Goal: Navigation & Orientation: Find specific page/section

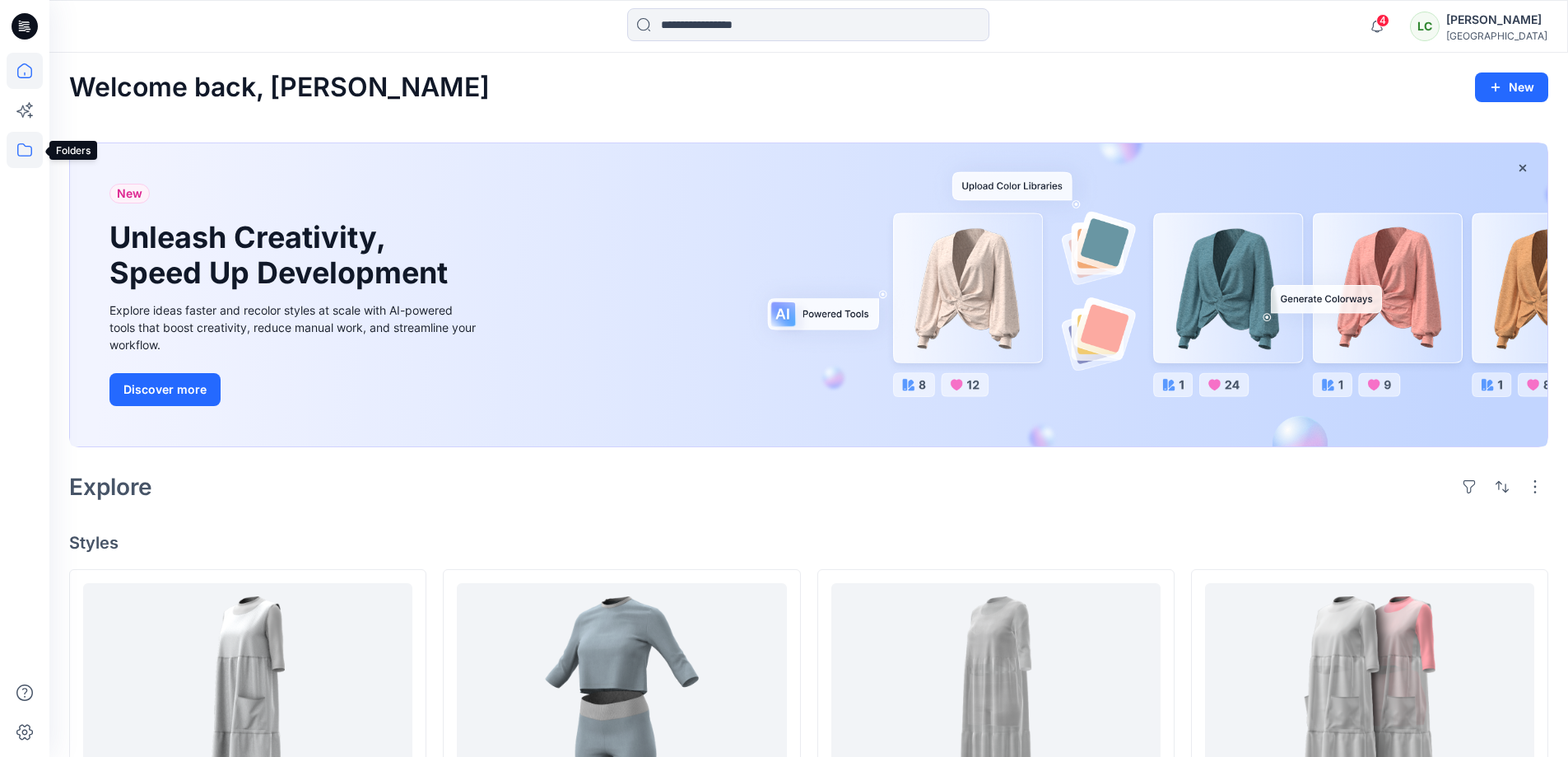
drag, startPoint x: 10, startPoint y: 149, endPoint x: 41, endPoint y: 159, distance: 32.6
click at [10, 149] on icon at bounding box center [25, 150] width 36 height 36
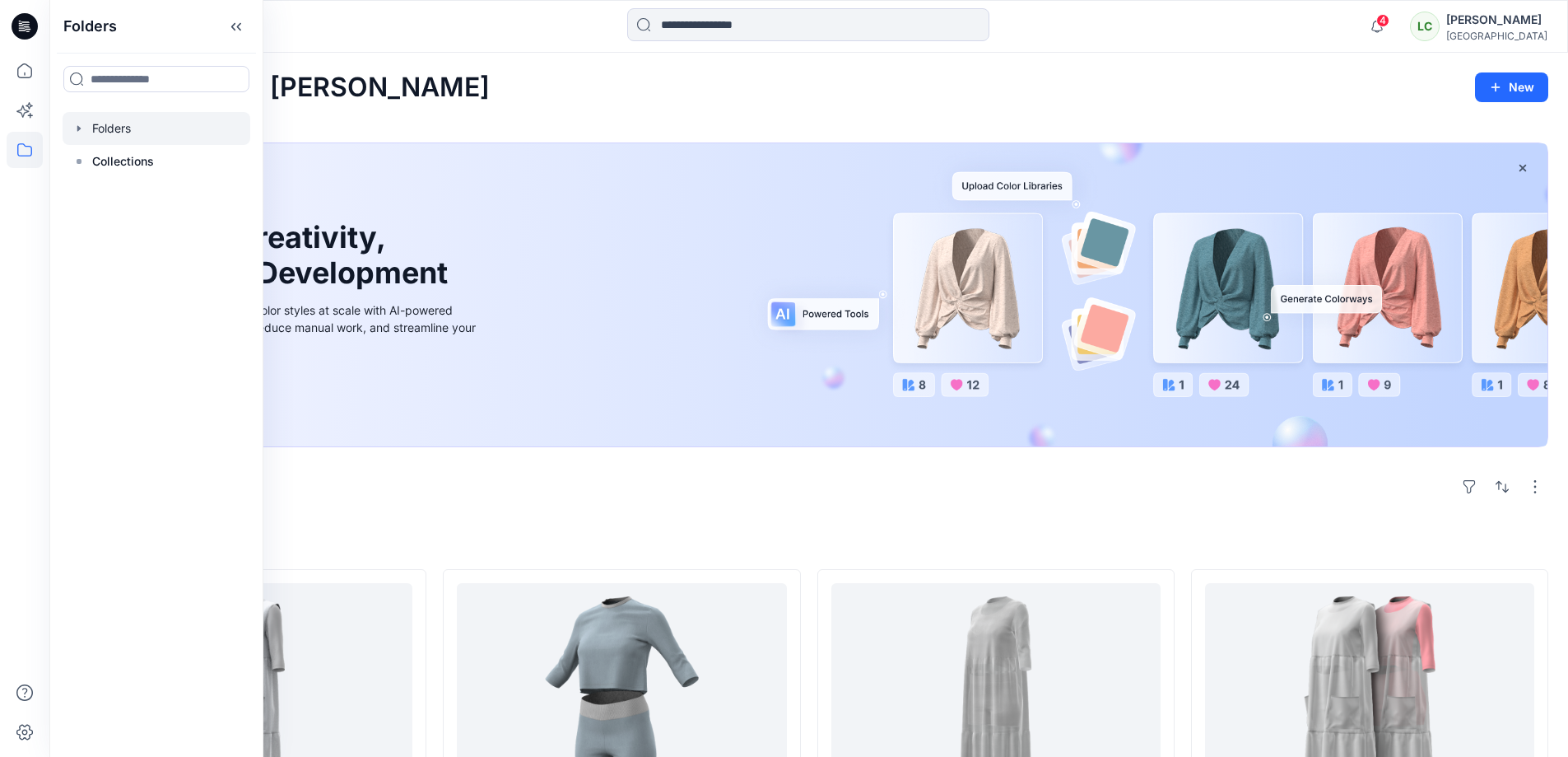
click at [123, 126] on div at bounding box center [156, 128] width 188 height 33
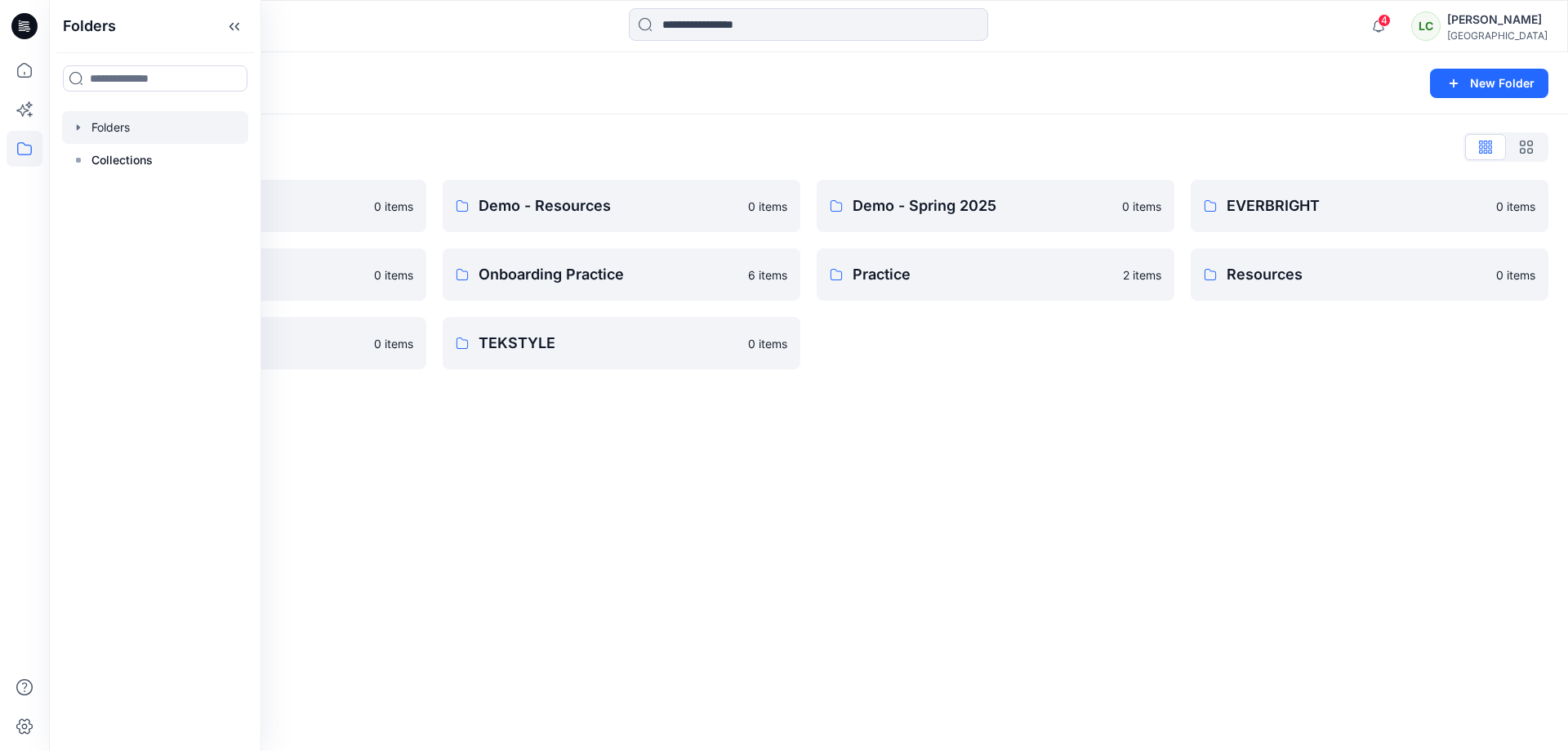
click at [821, 393] on div "Folders New Folder Folders List Demo - Blocks 0 items JH APPAREL 0 items SINOBA…" at bounding box center [808, 401] width 1519 height 699
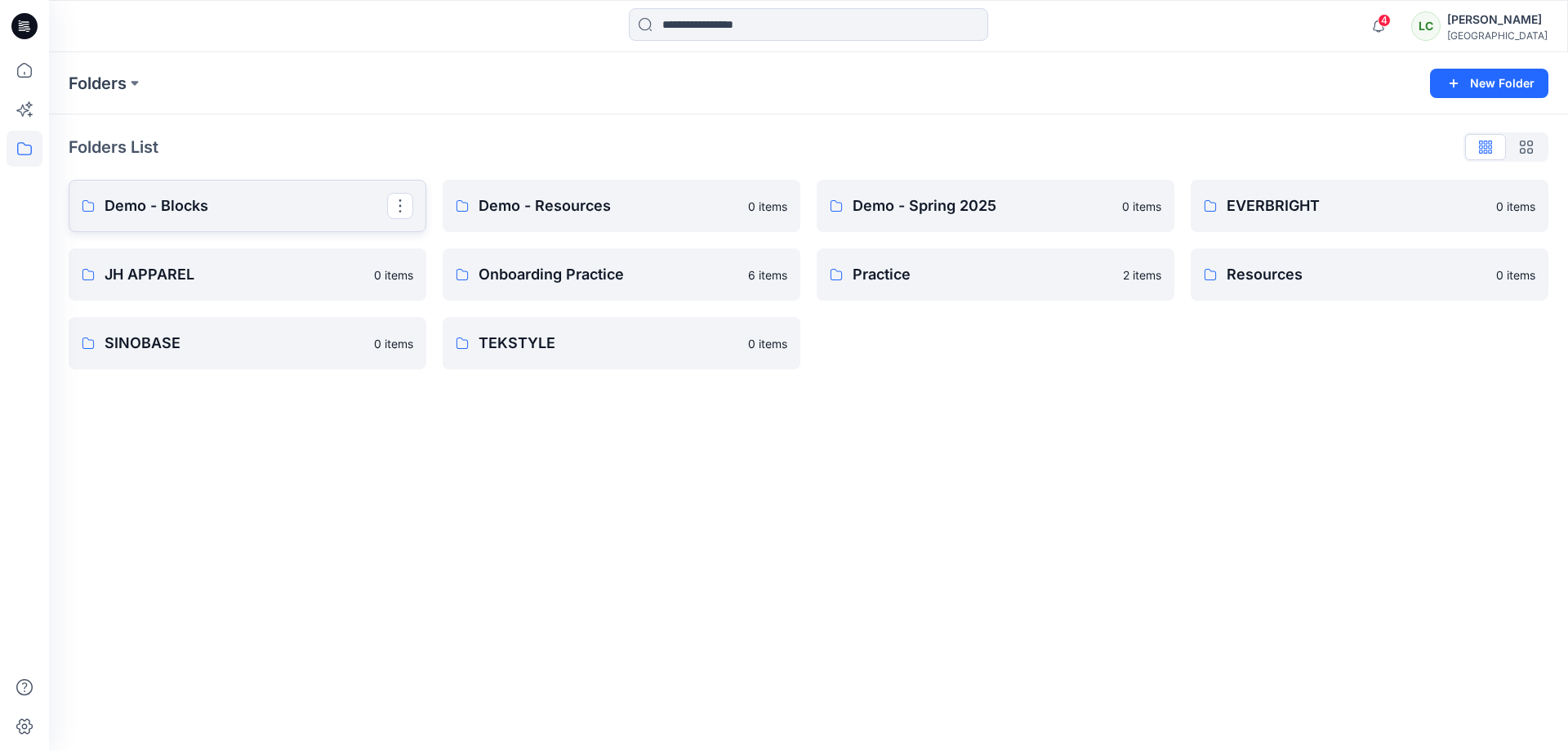
click at [288, 216] on p "Demo - Blocks" at bounding box center [246, 205] width 283 height 23
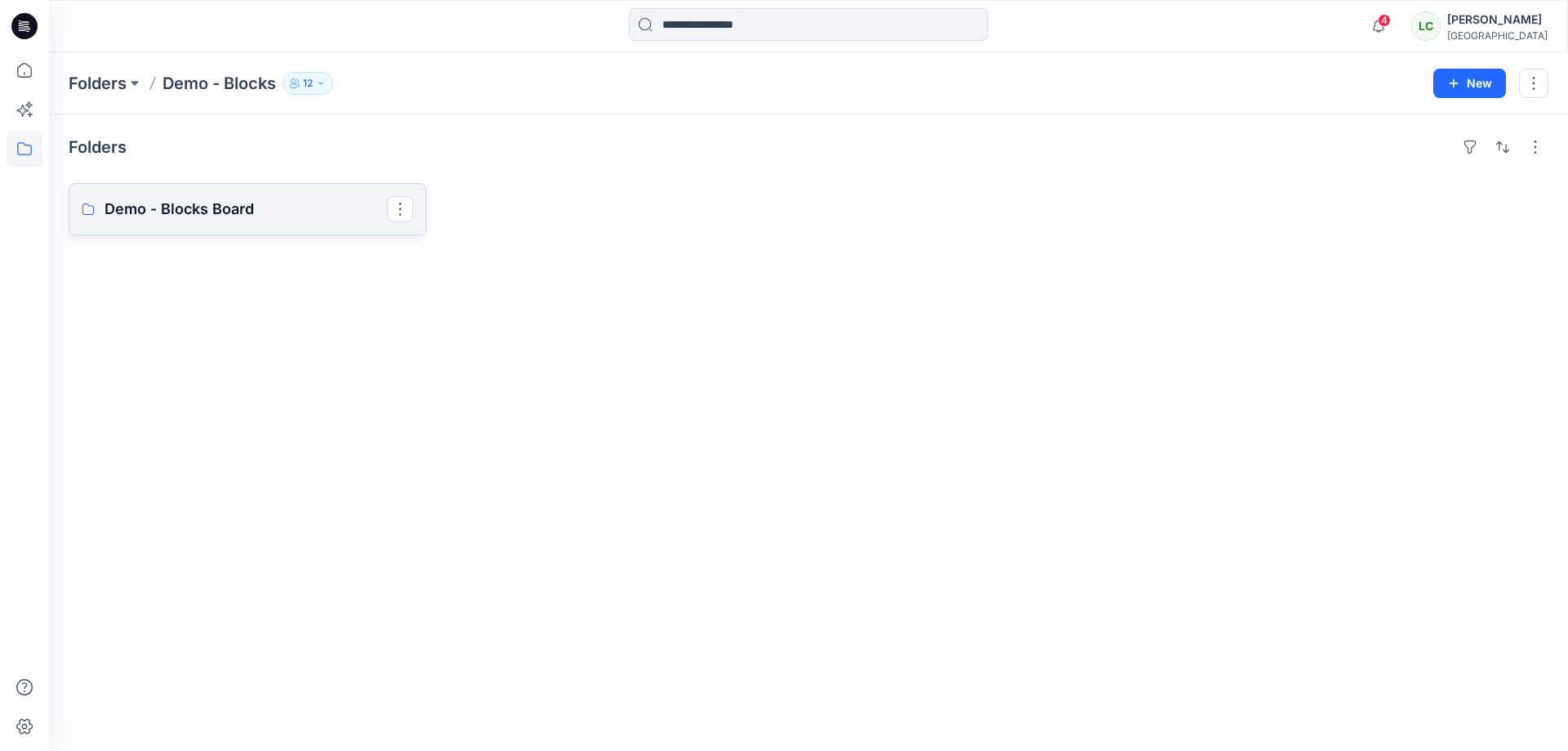
click at [266, 207] on p "Demo - Blocks Board" at bounding box center [246, 209] width 283 height 23
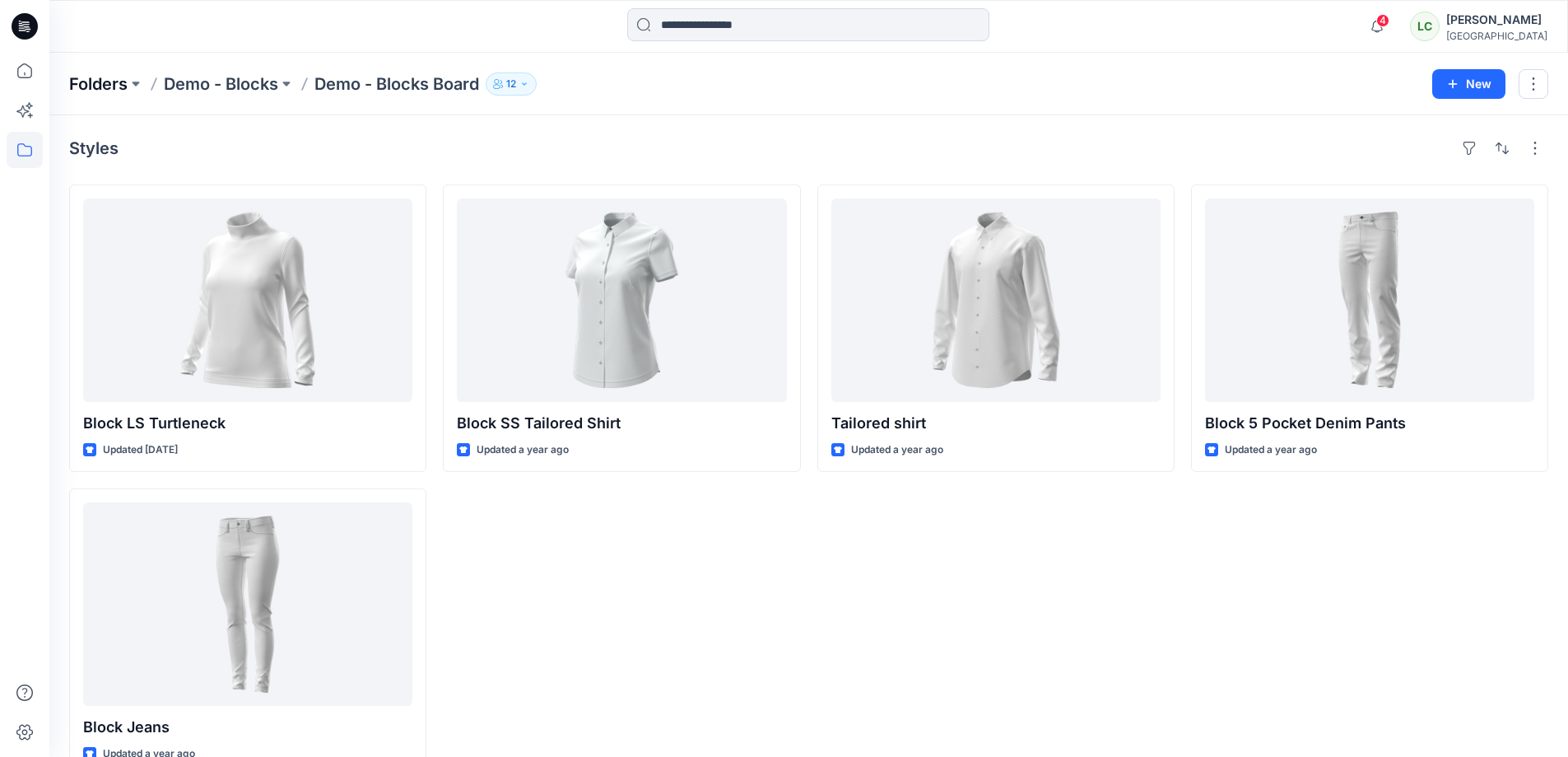
click at [81, 92] on p "Folders" at bounding box center [99, 84] width 59 height 23
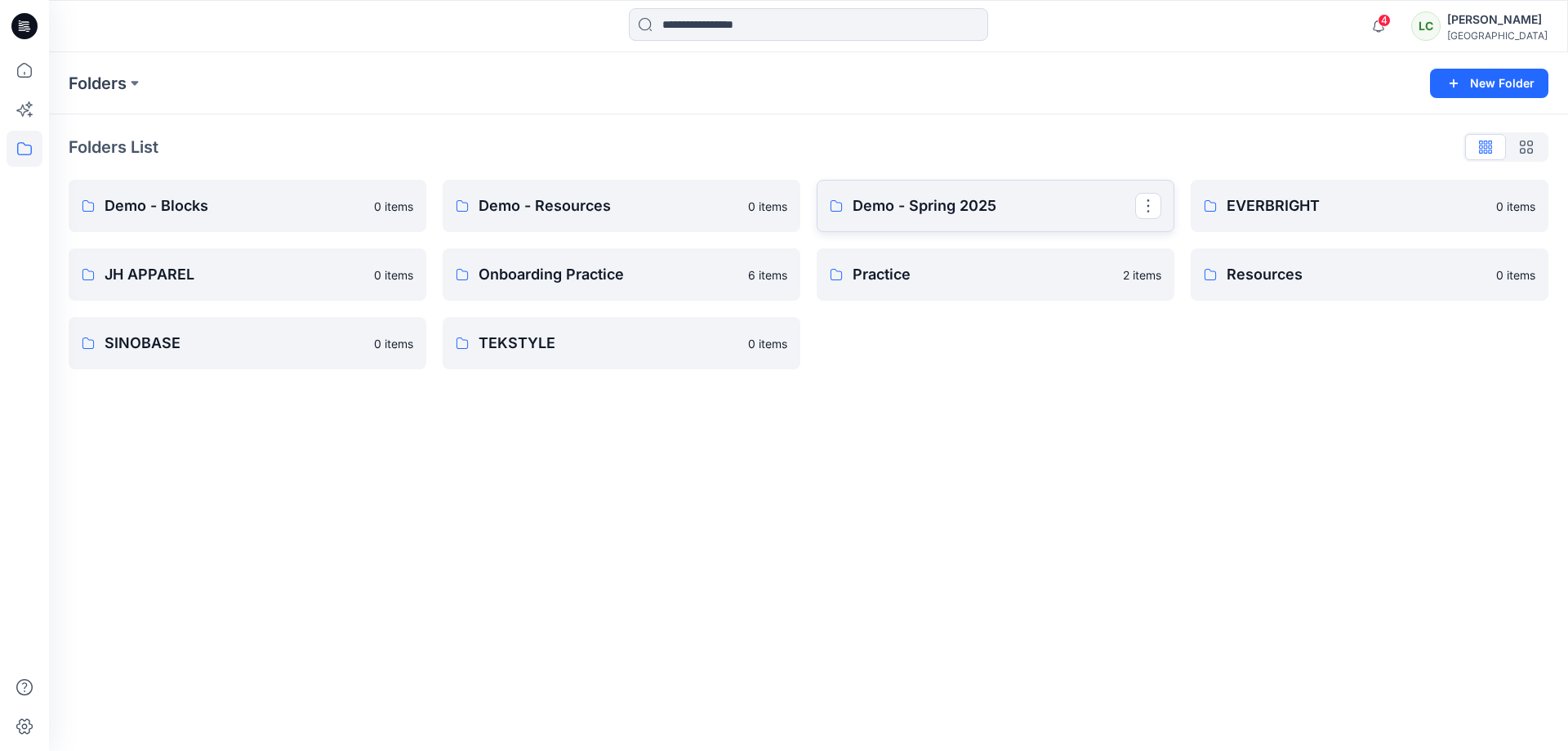
click at [970, 217] on link "Demo - Spring 2025" at bounding box center [996, 205] width 357 height 52
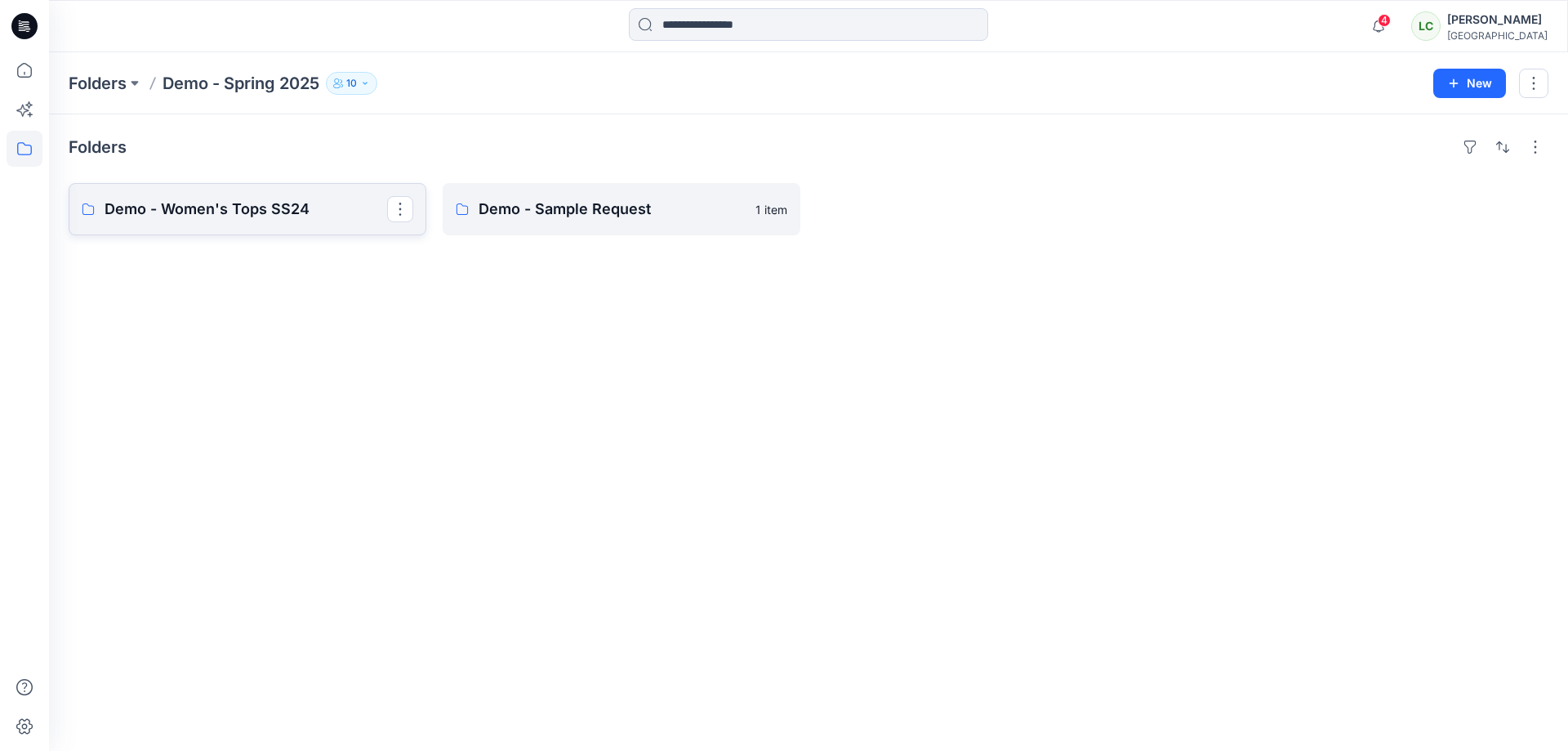
click at [252, 211] on p "Demo - Women's Tops SS24" at bounding box center [246, 209] width 283 height 23
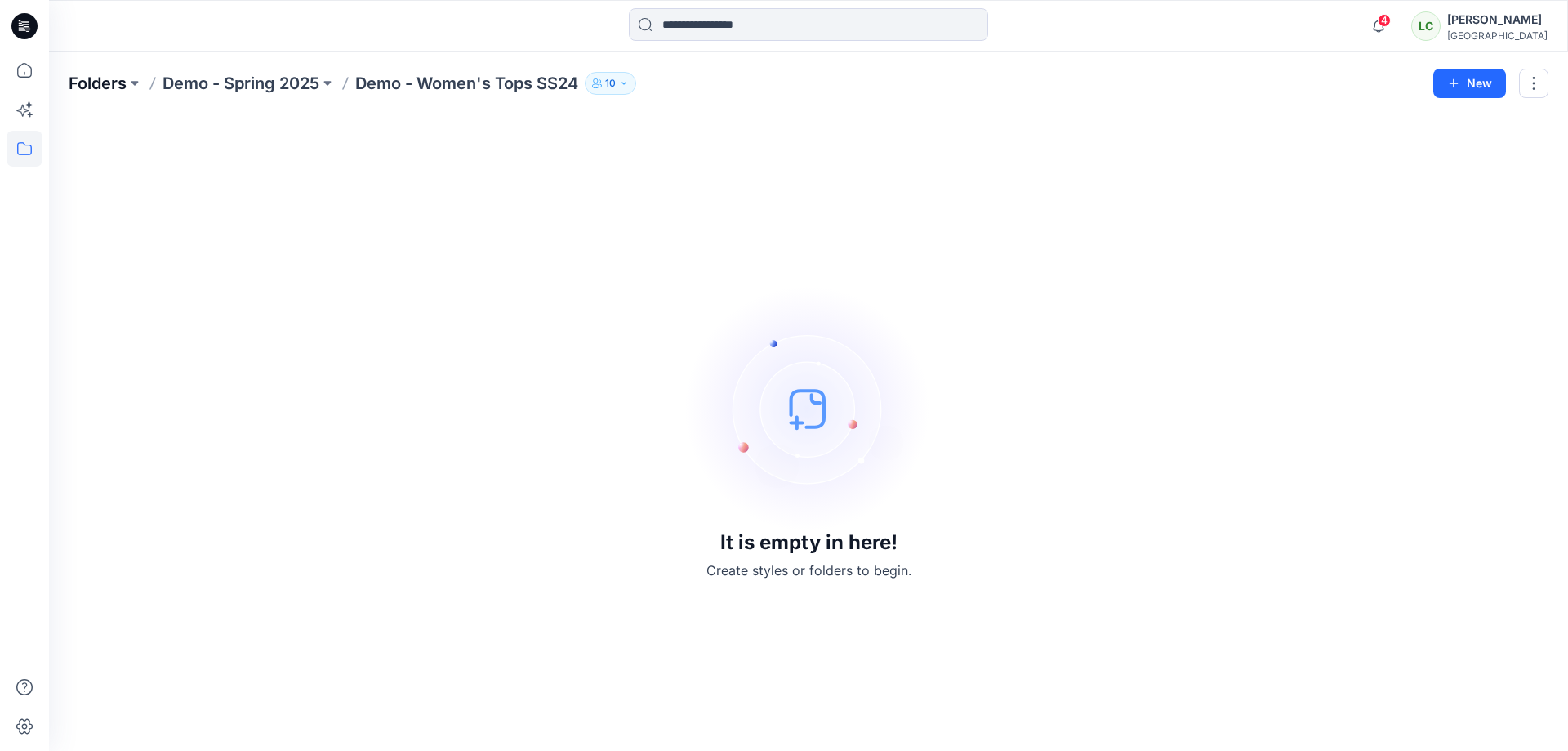
click at [87, 87] on p "Folders" at bounding box center [98, 83] width 58 height 23
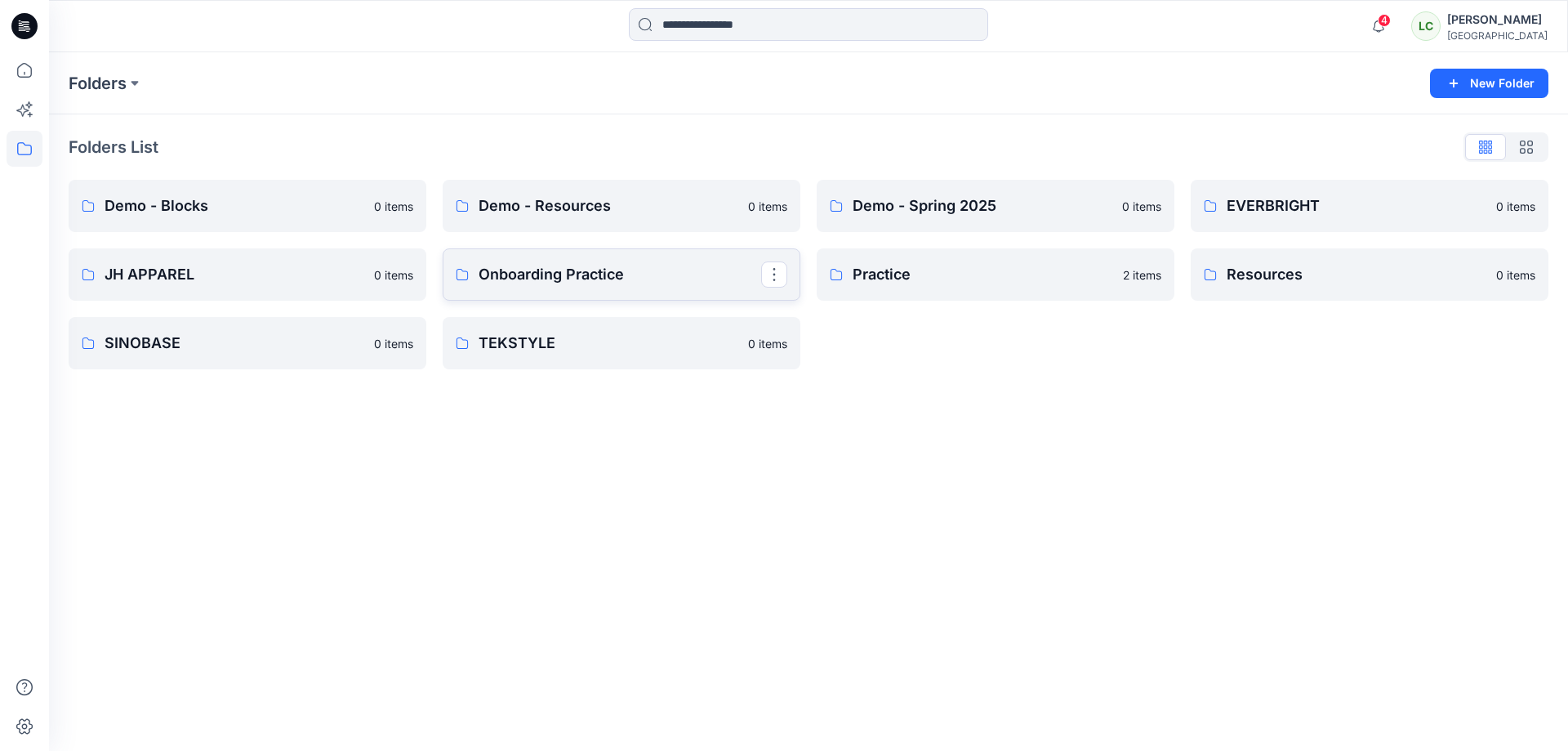
click at [604, 282] on p "Onboarding Practice" at bounding box center [619, 274] width 283 height 23
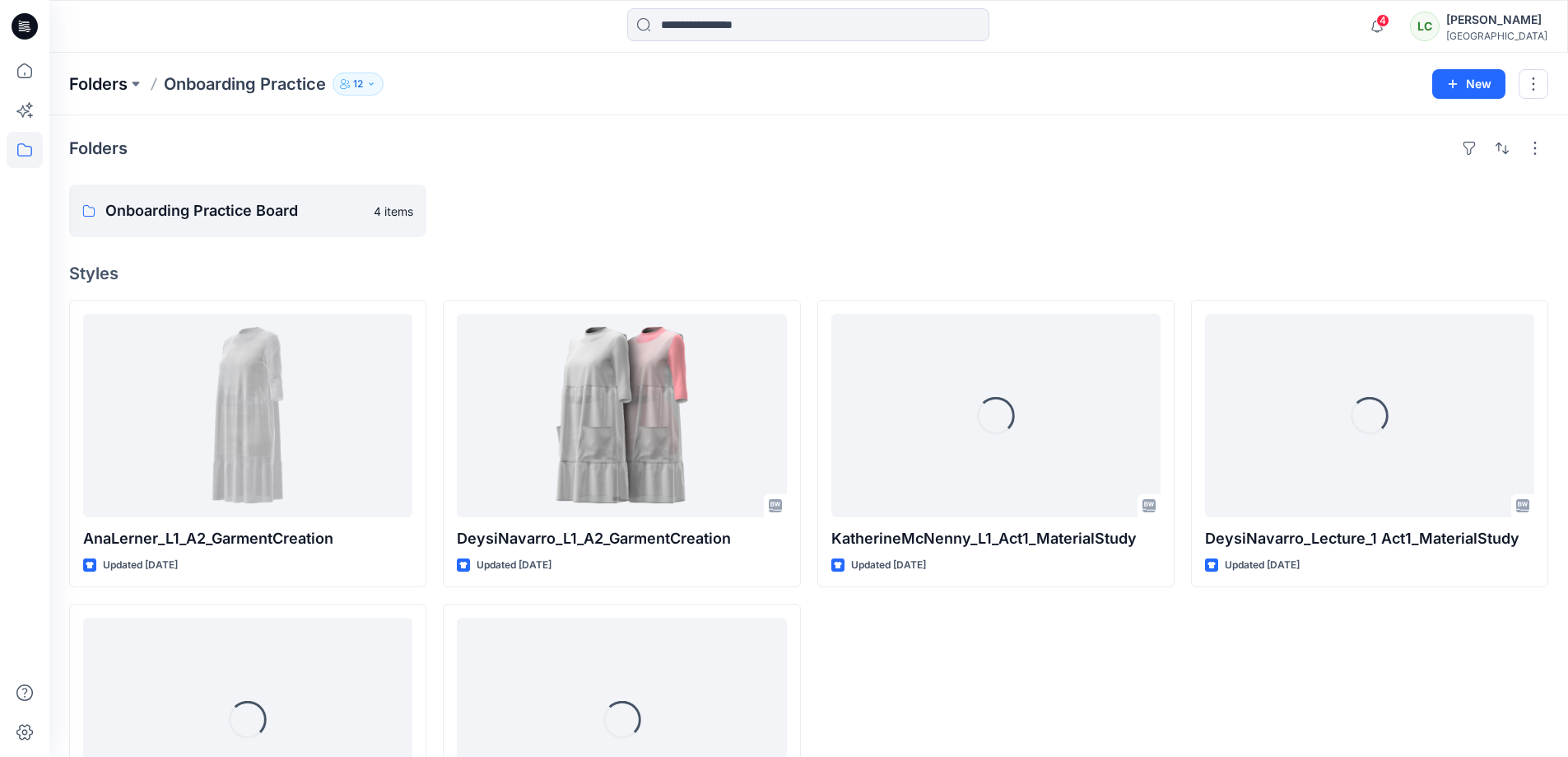
click at [112, 89] on p "Folders" at bounding box center [99, 84] width 59 height 23
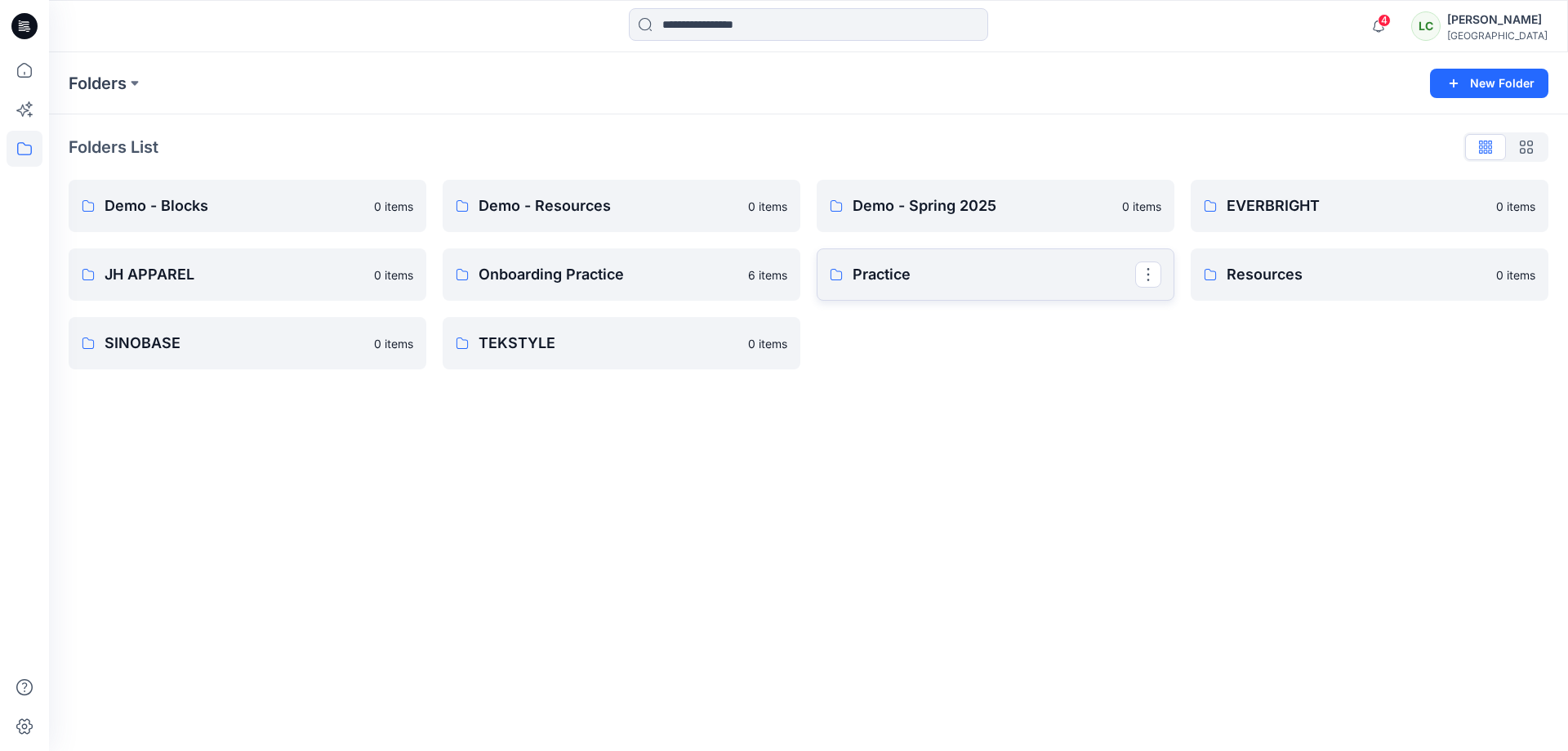
click at [1089, 277] on p "Practice" at bounding box center [994, 274] width 283 height 23
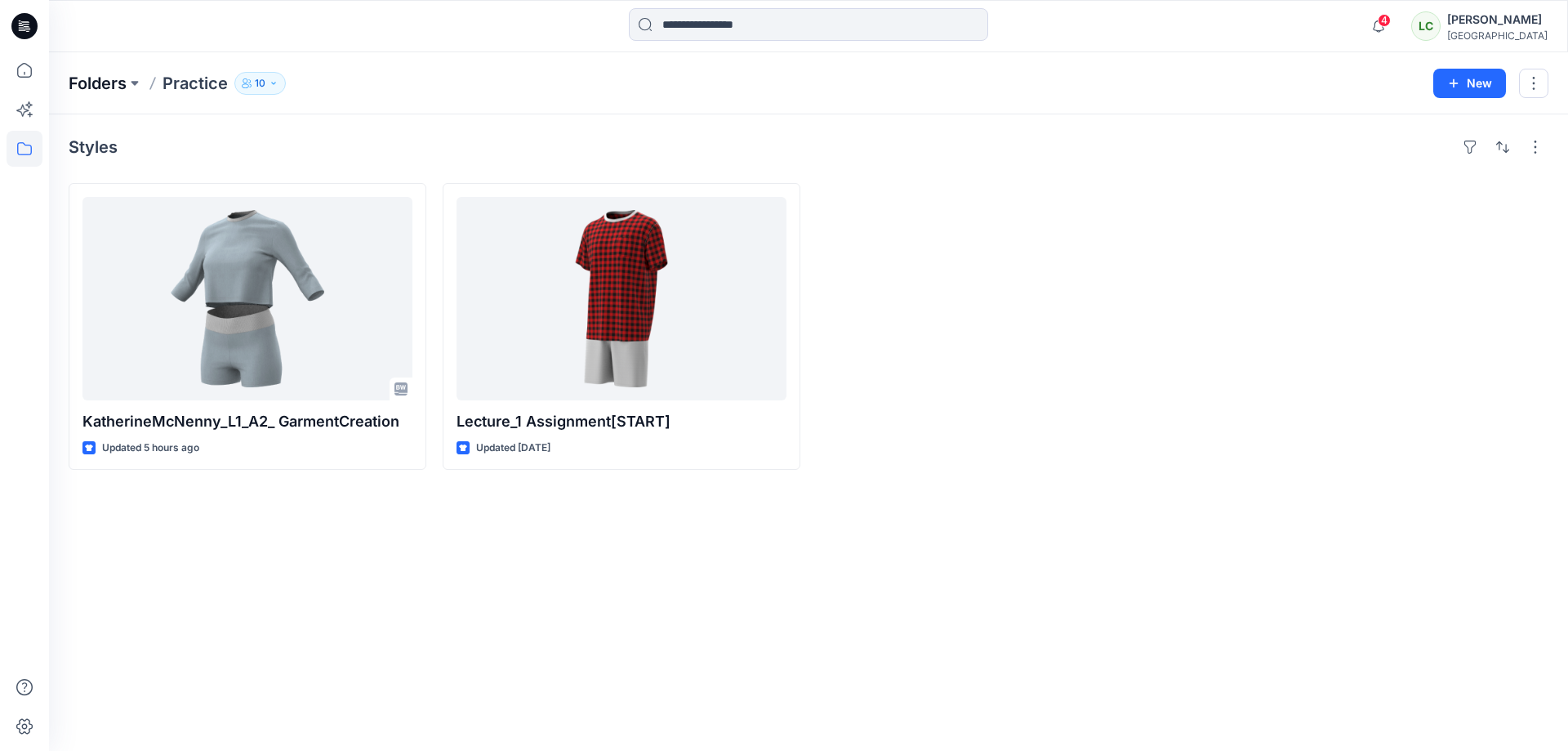
click at [112, 77] on p "Folders" at bounding box center [98, 83] width 58 height 23
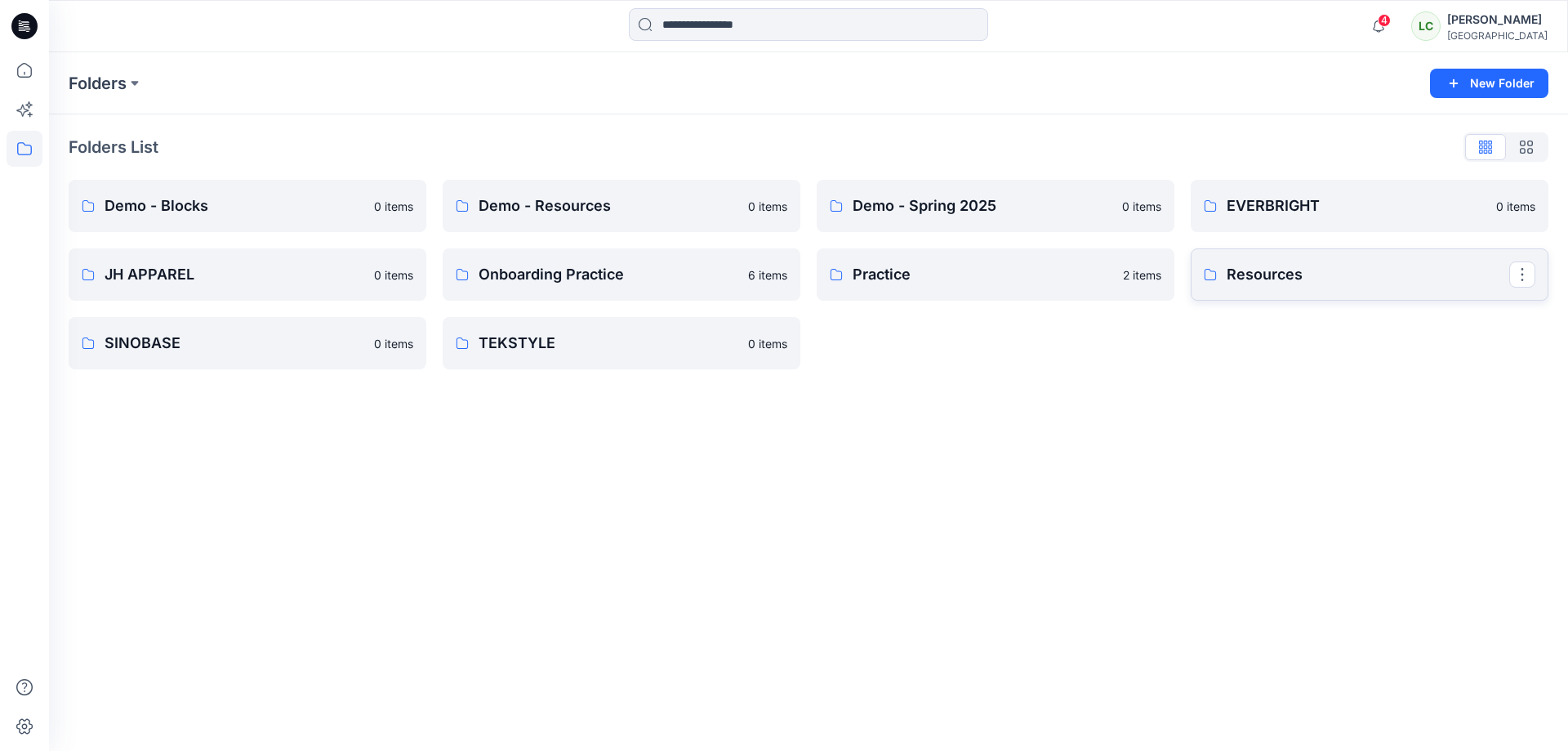
click at [1296, 284] on p "Resources" at bounding box center [1368, 274] width 283 height 23
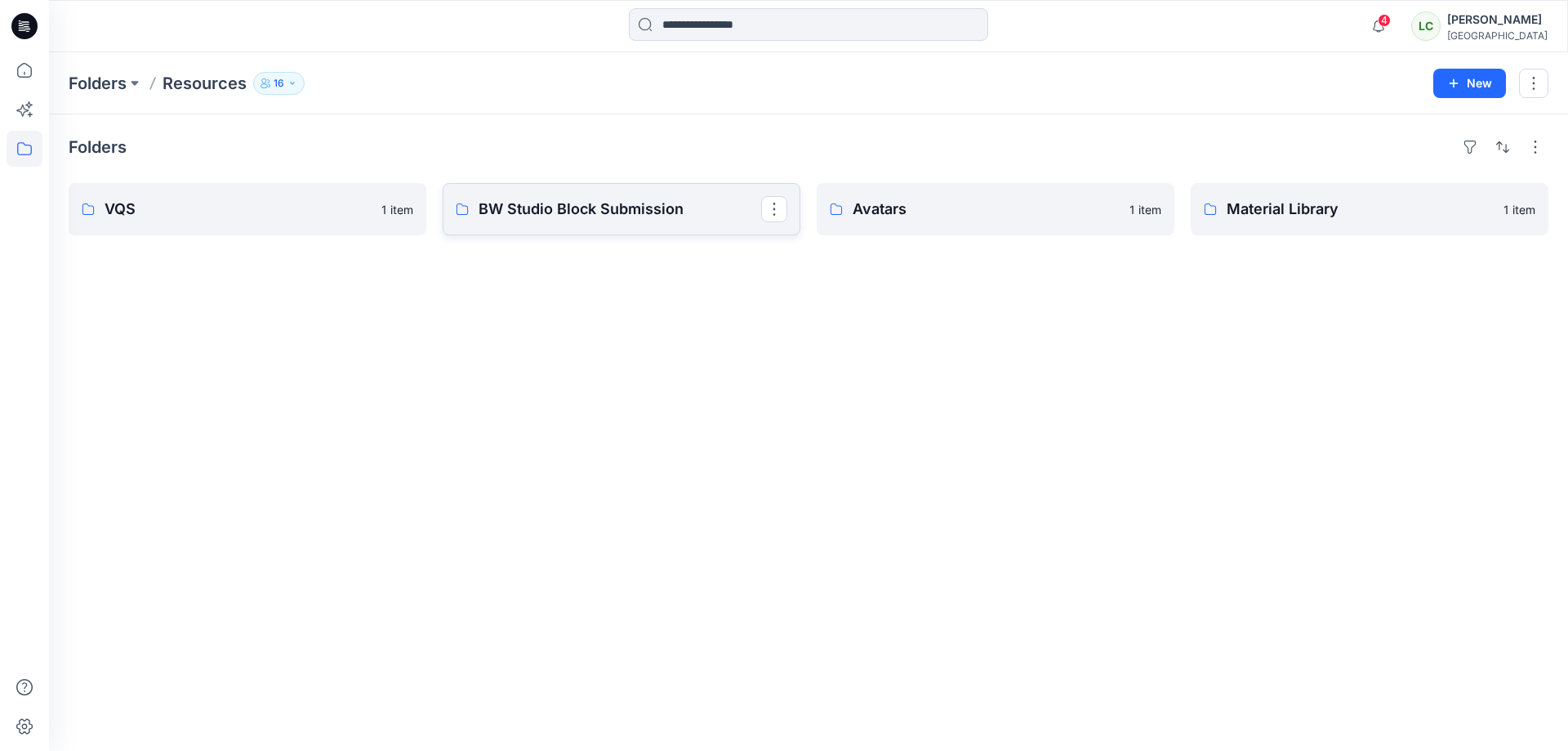
click at [551, 226] on link "BW Studio Block Submission" at bounding box center [621, 209] width 357 height 52
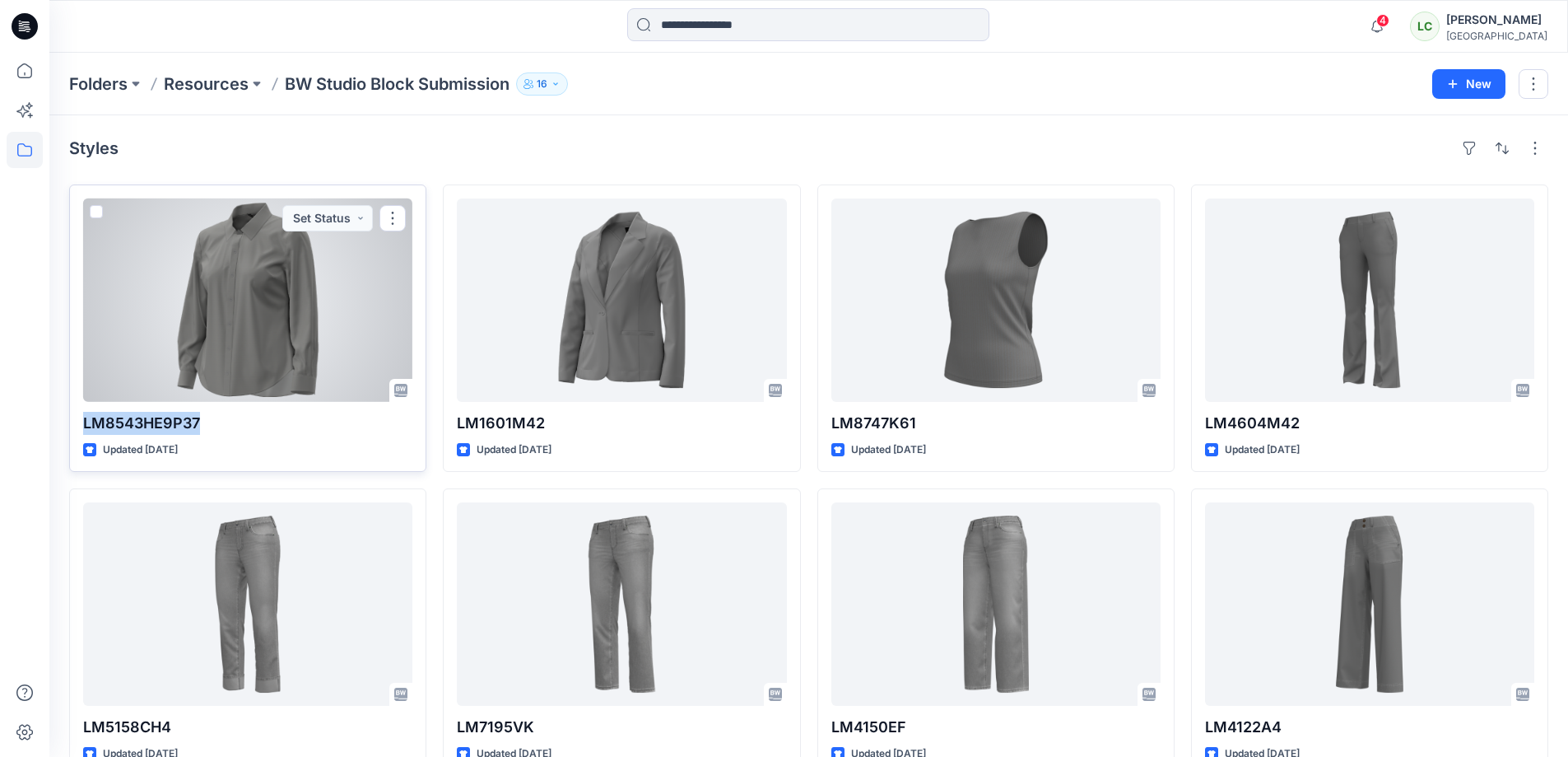
drag, startPoint x: 202, startPoint y: 422, endPoint x: 84, endPoint y: 418, distance: 118.1
click at [84, 418] on p "LM8543HE9P37" at bounding box center [248, 423] width 329 height 23
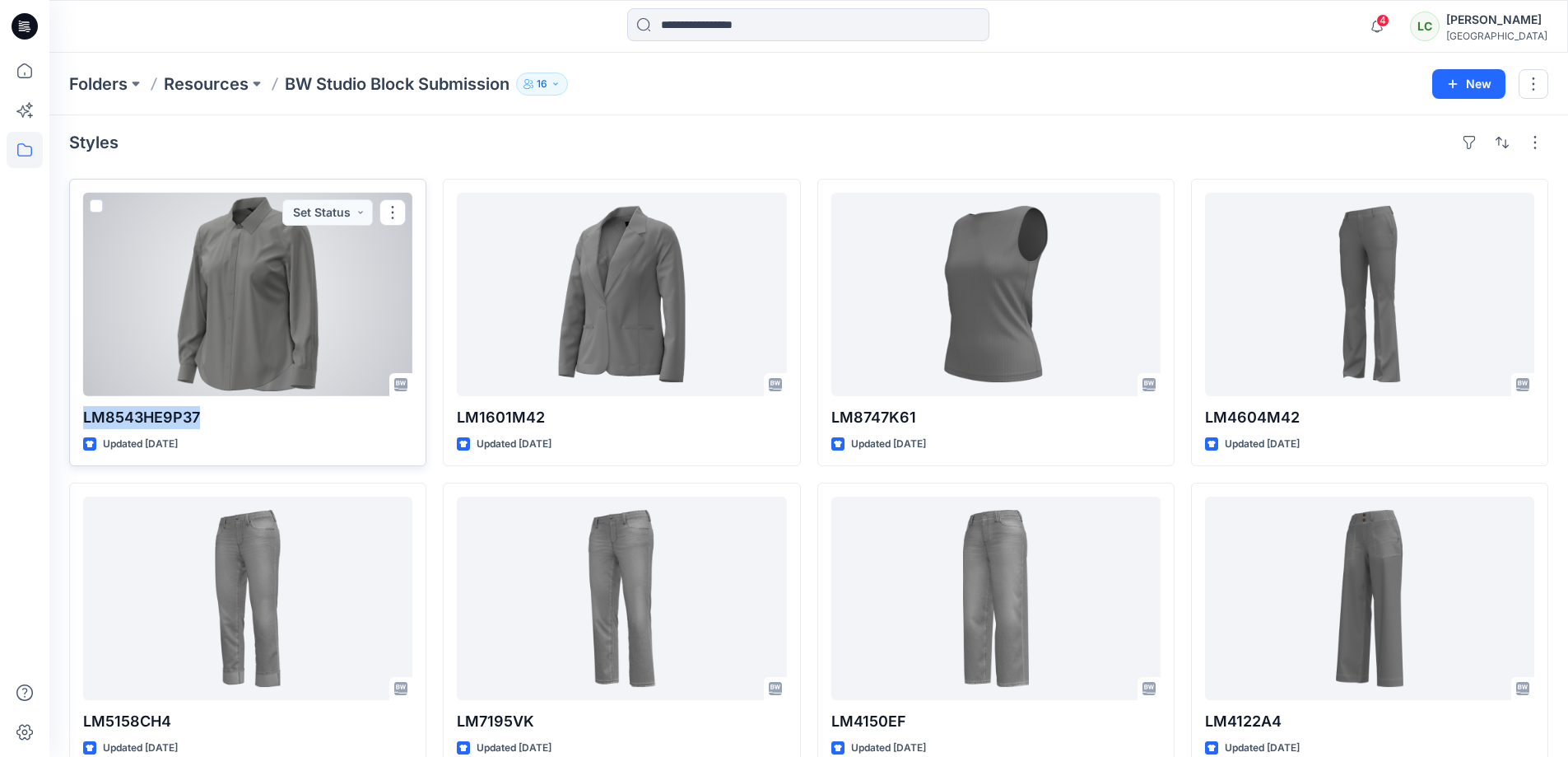
copy p "LM8543HE9P37"
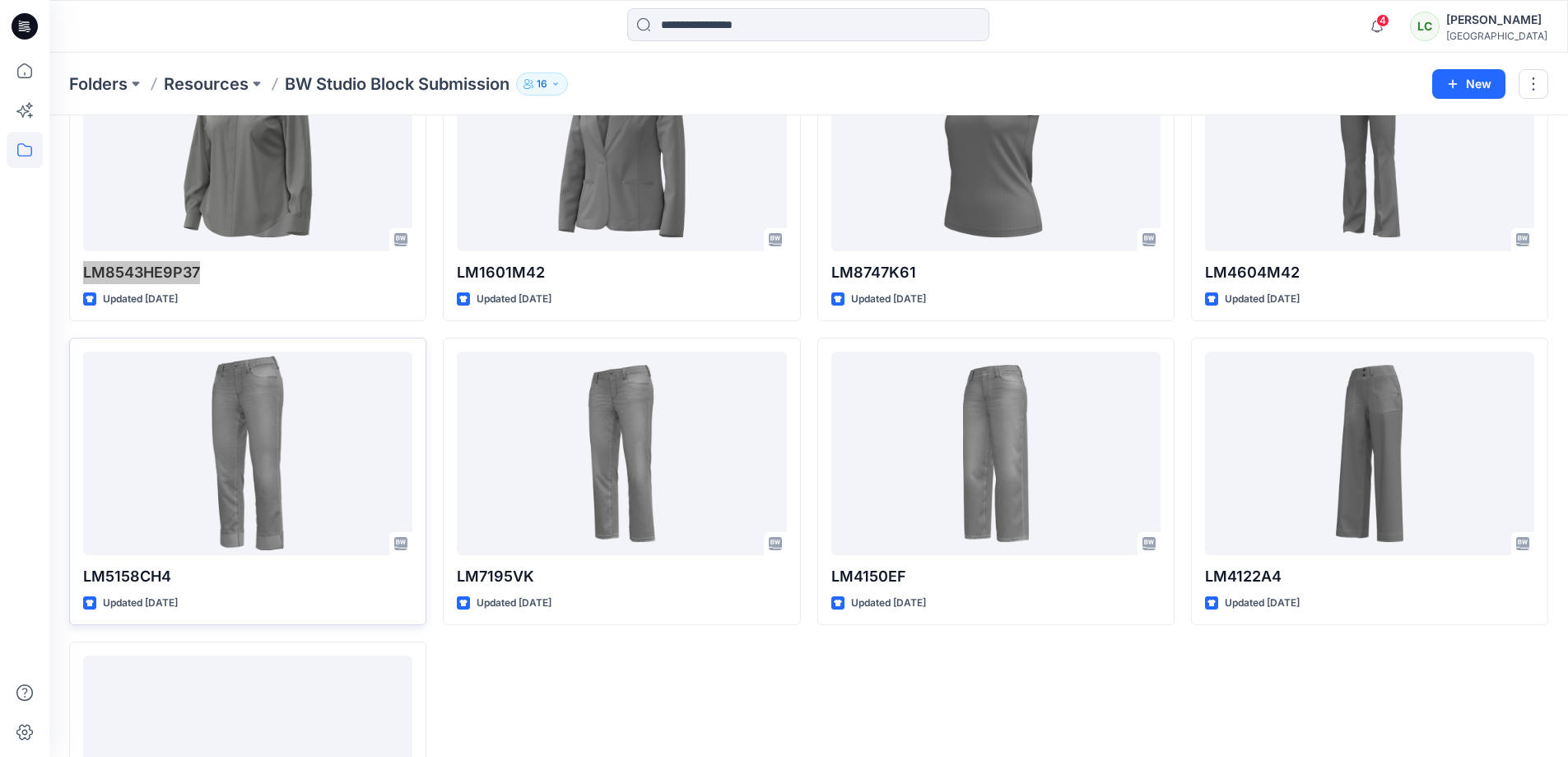
scroll to position [153, 0]
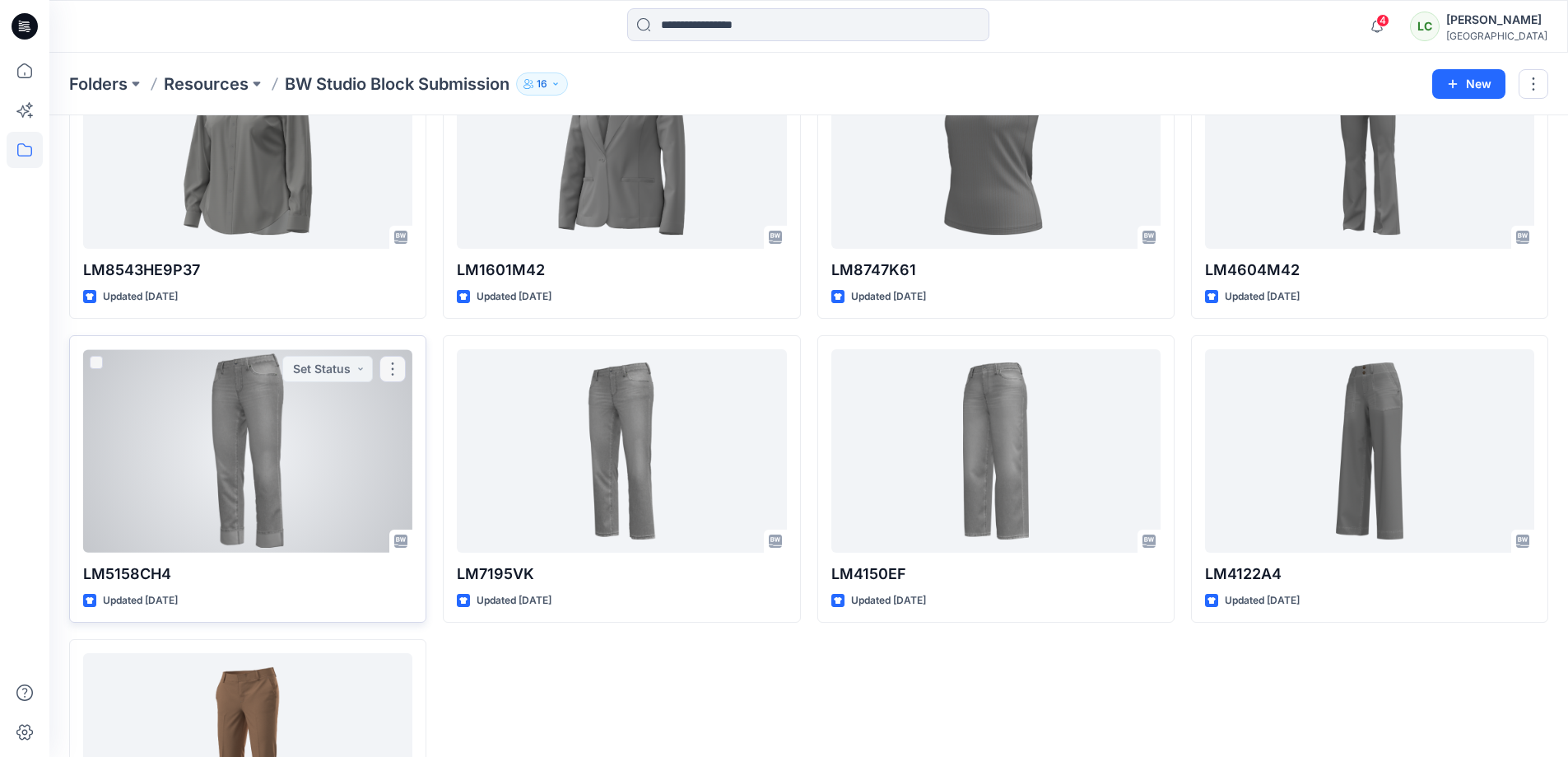
click at [139, 571] on p "LM5158CH4" at bounding box center [248, 573] width 329 height 23
drag, startPoint x: 190, startPoint y: 575, endPoint x: 68, endPoint y: 573, distance: 122.0
click at [69, 573] on div "LM5158CH4 Updated [DATE] Set Status" at bounding box center [248, 479] width 358 height 288
copy p "LM5158CH4"
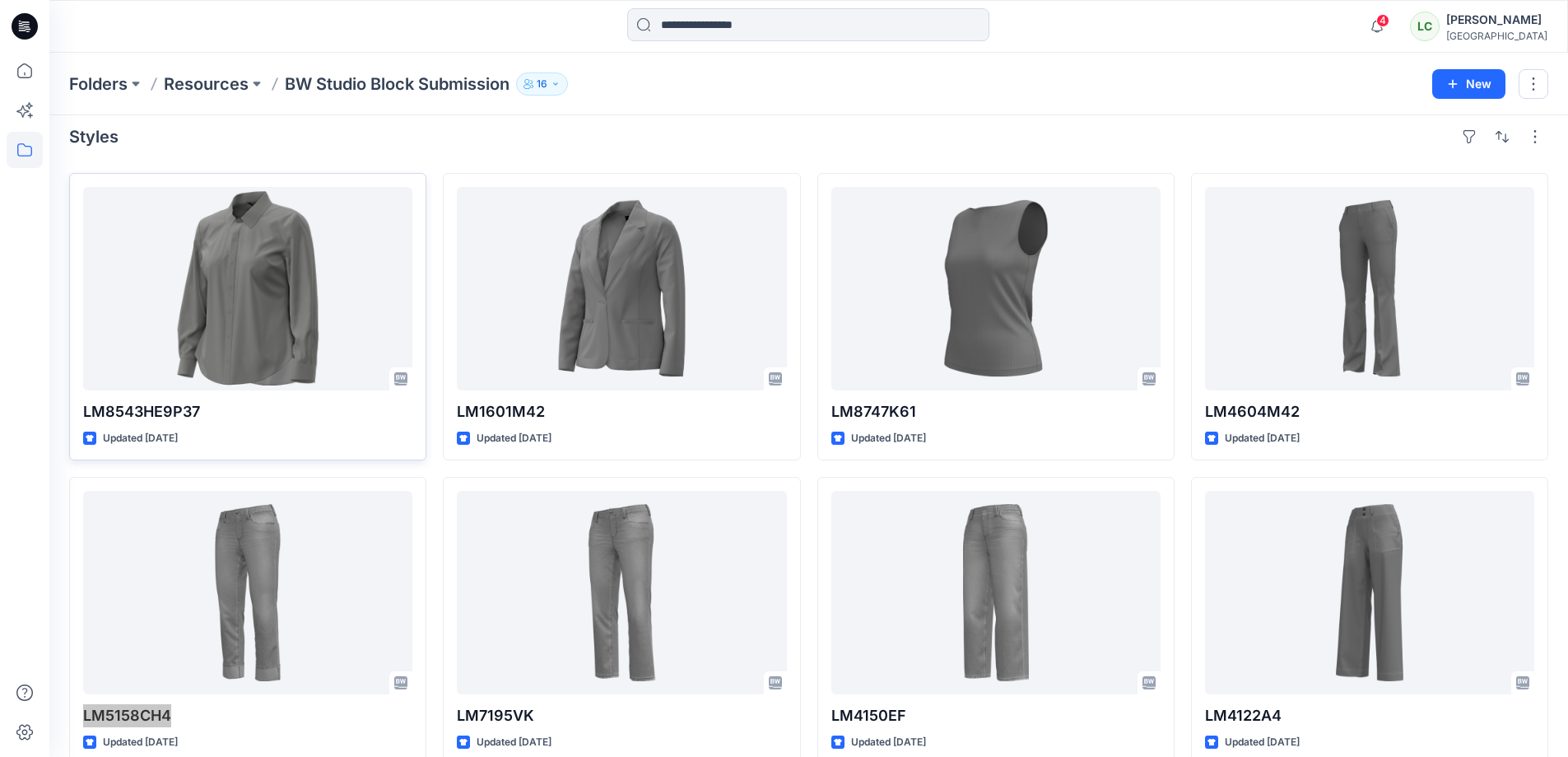
scroll to position [0, 0]
